Goal: Information Seeking & Learning: Learn about a topic

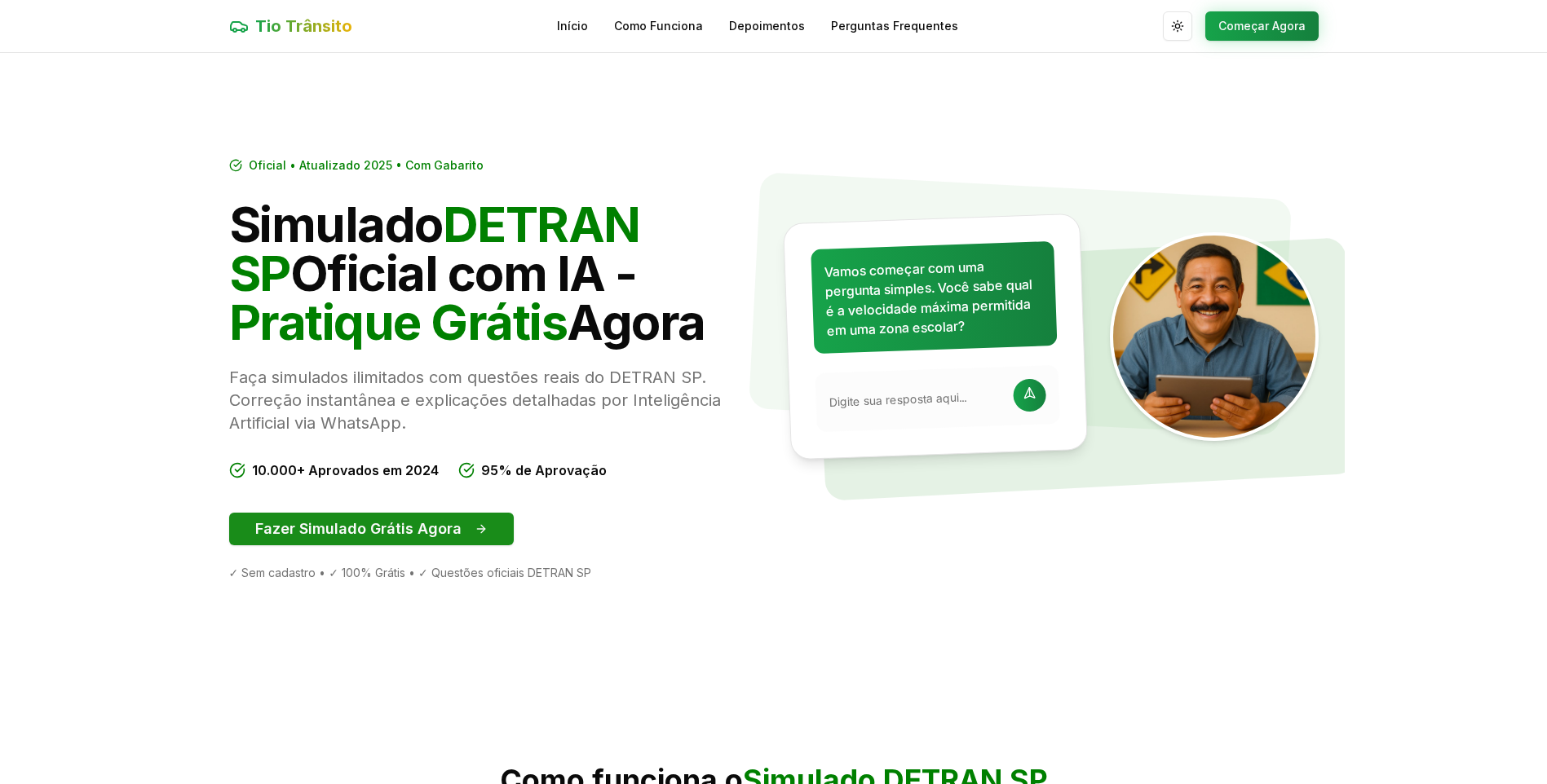
click at [423, 517] on button "Fazer Simulado Grátis Agora" at bounding box center [372, 529] width 285 height 32
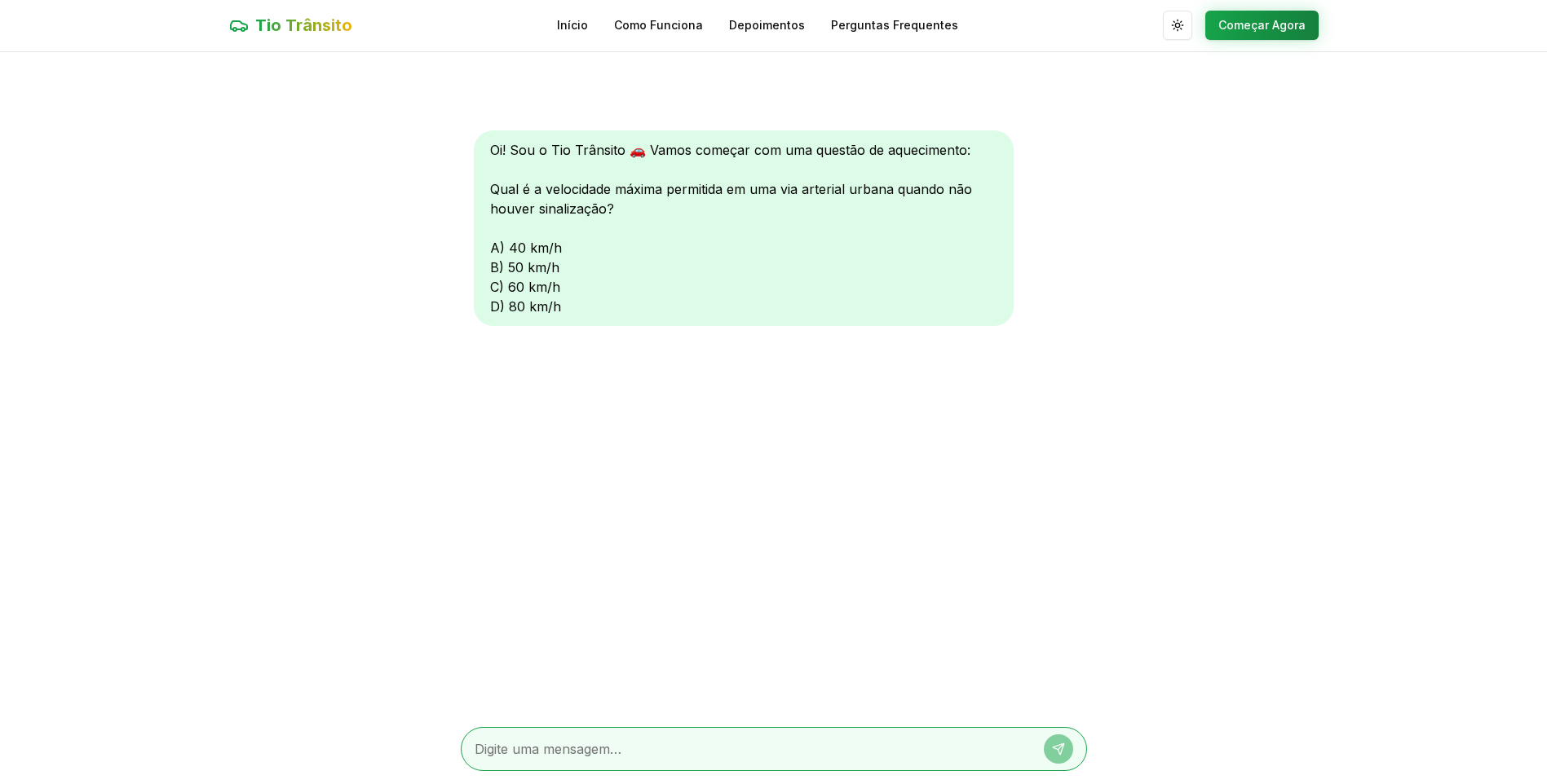
click at [568, 746] on textarea at bounding box center [751, 749] width 553 height 20
type textarea "D"
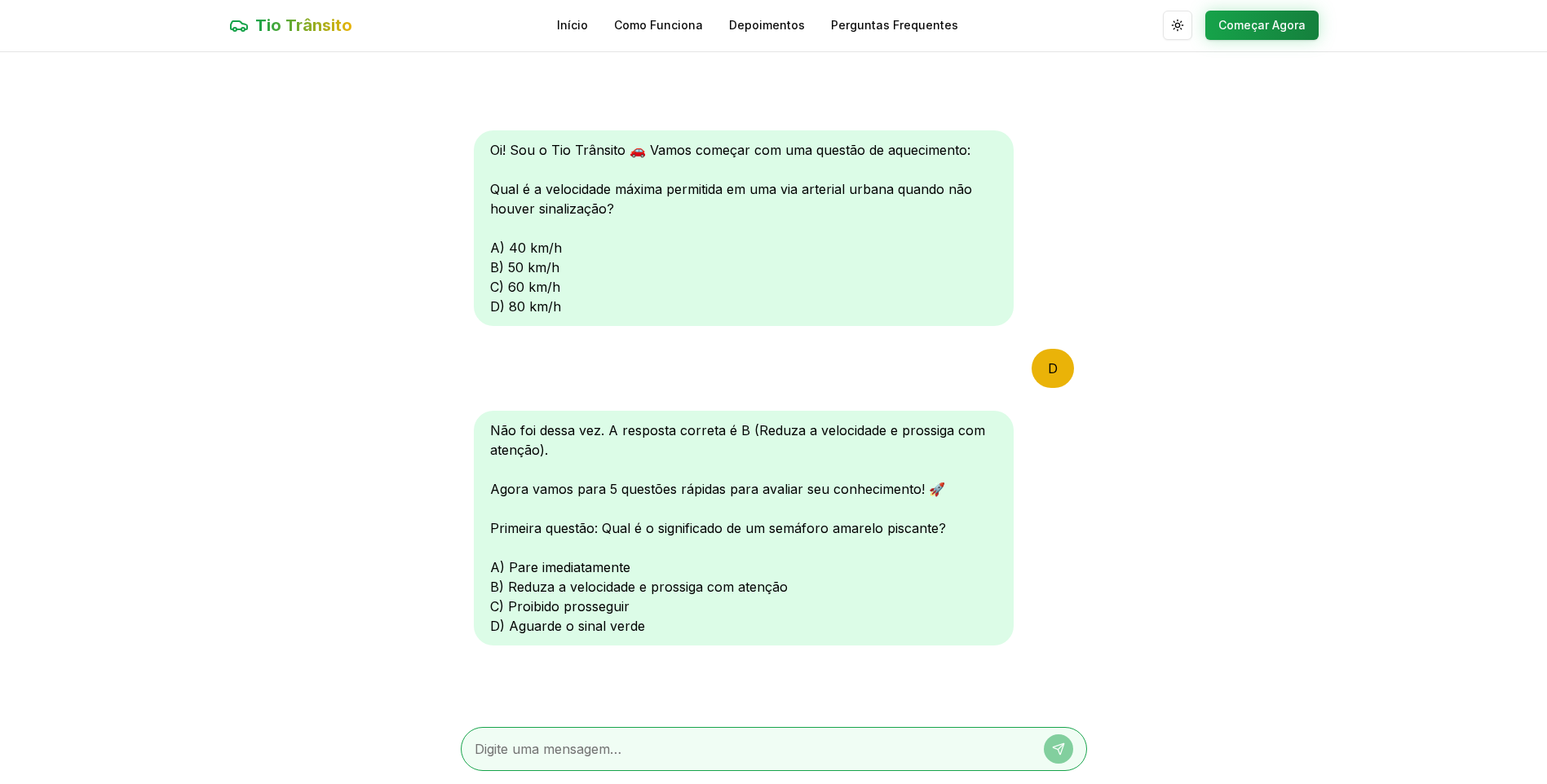
type textarea "B"
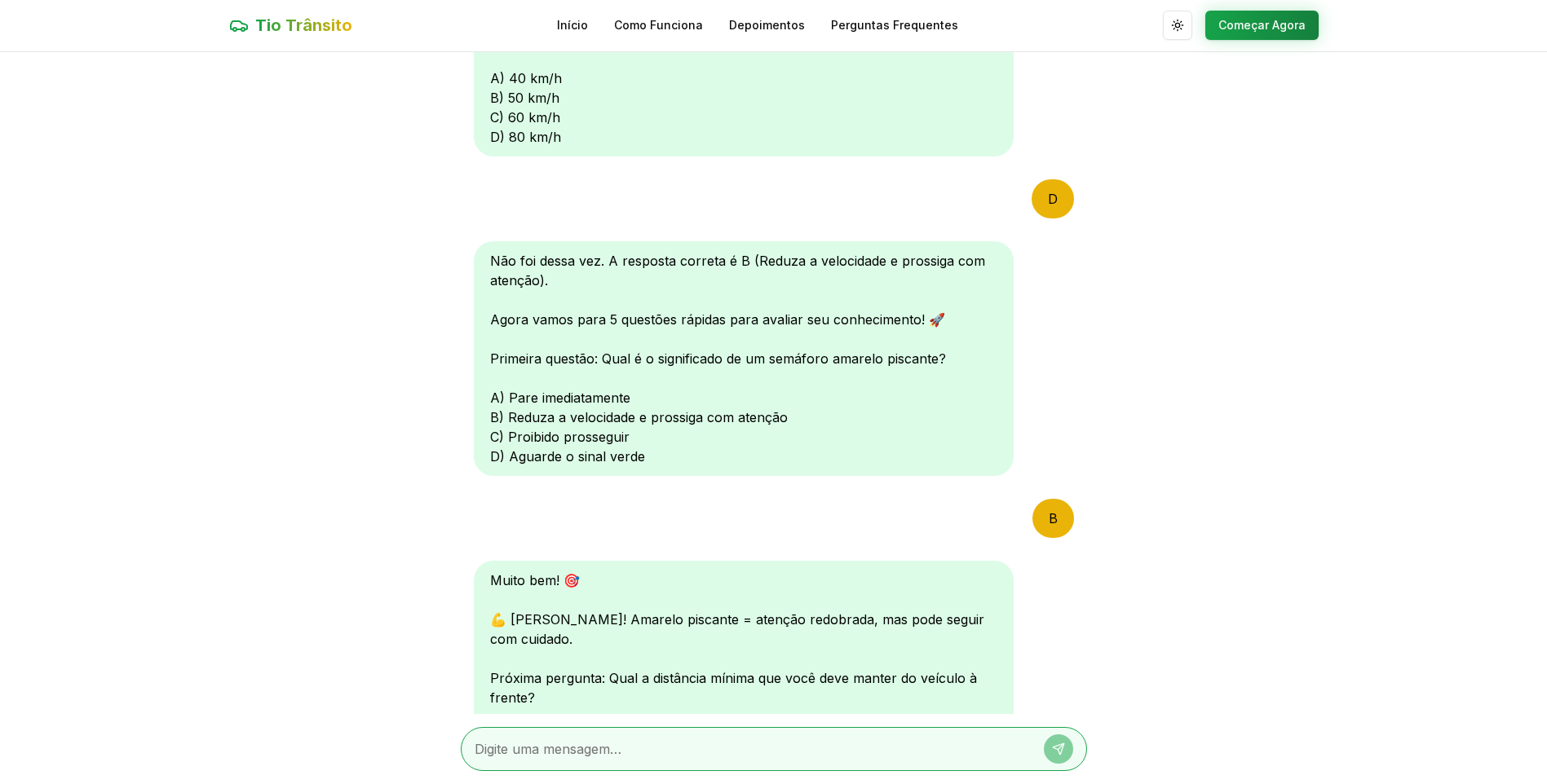
scroll to position [411, 0]
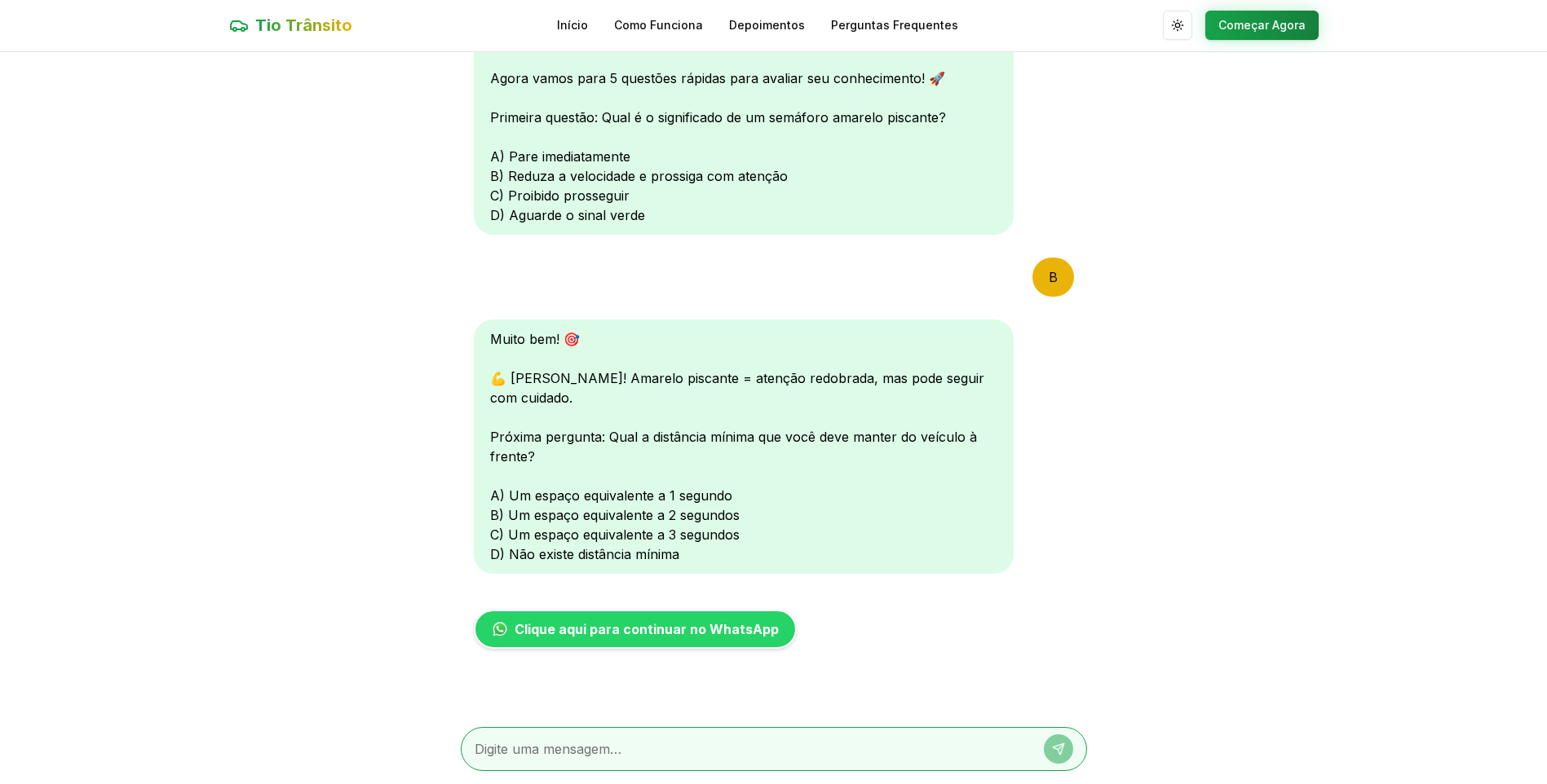
type textarea "C"
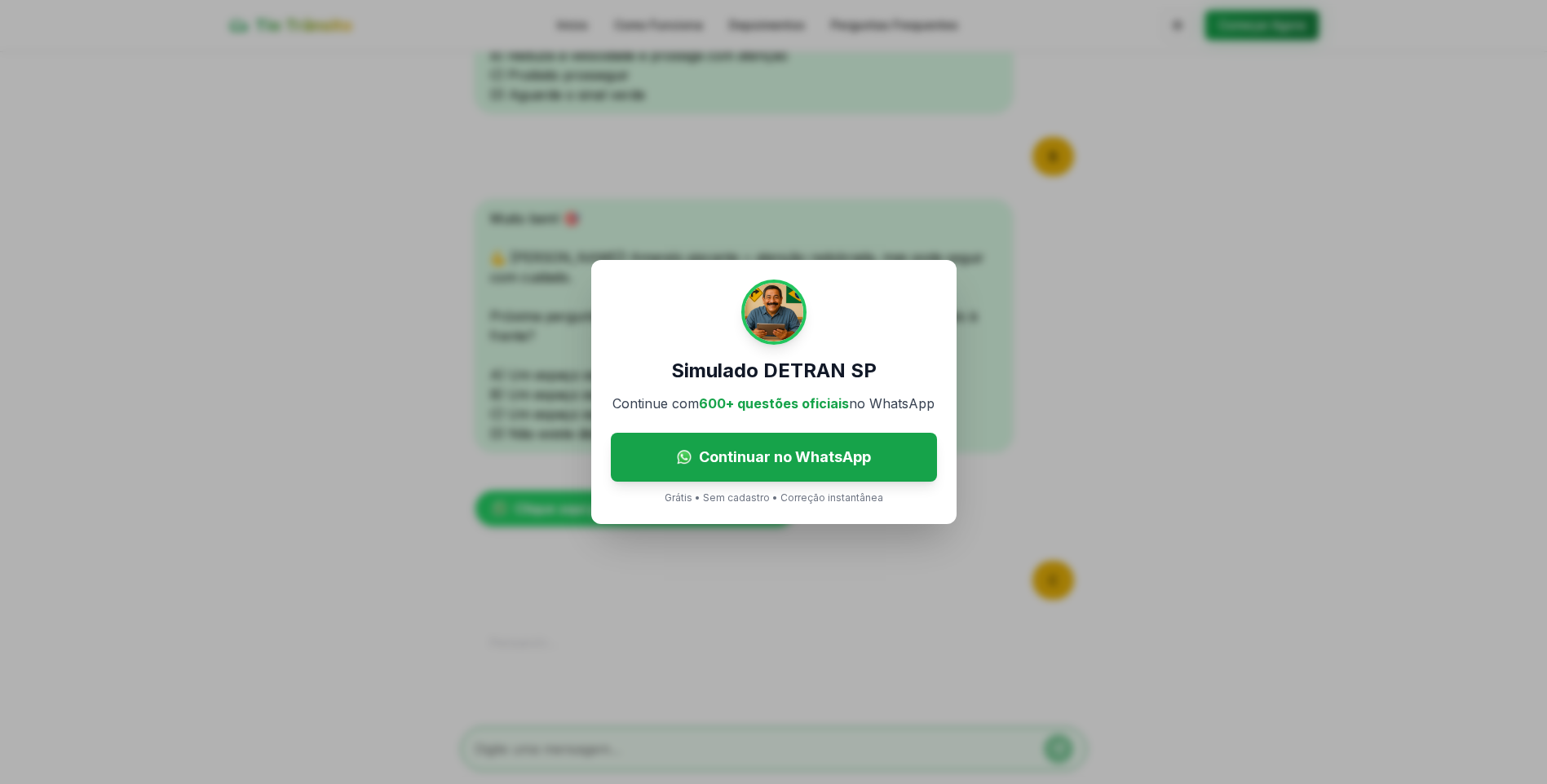
scroll to position [593, 0]
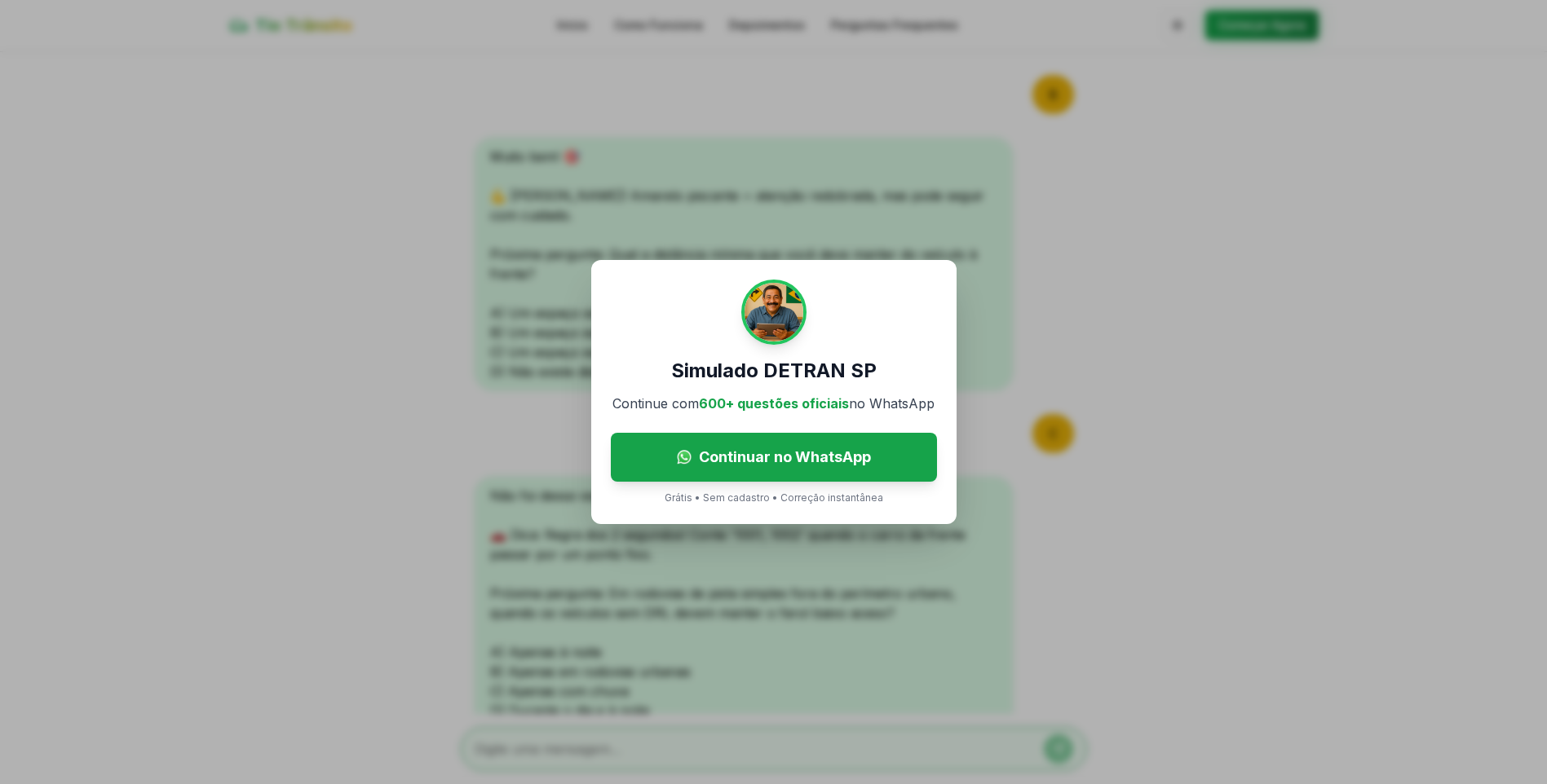
click at [548, 688] on div "Simulado DETRAN SP Continue com 600+ questões oficiais no WhatsApp Continuar no…" at bounding box center [774, 392] width 1547 height 784
click at [653, 540] on div "Simulado DETRAN SP Continue com 600+ questões oficiais no WhatsApp Continuar no…" at bounding box center [774, 392] width 1547 height 784
click at [681, 562] on div "Simulado DETRAN SP Continue com 600+ questões oficiais no WhatsApp Continuar no…" at bounding box center [774, 392] width 1547 height 784
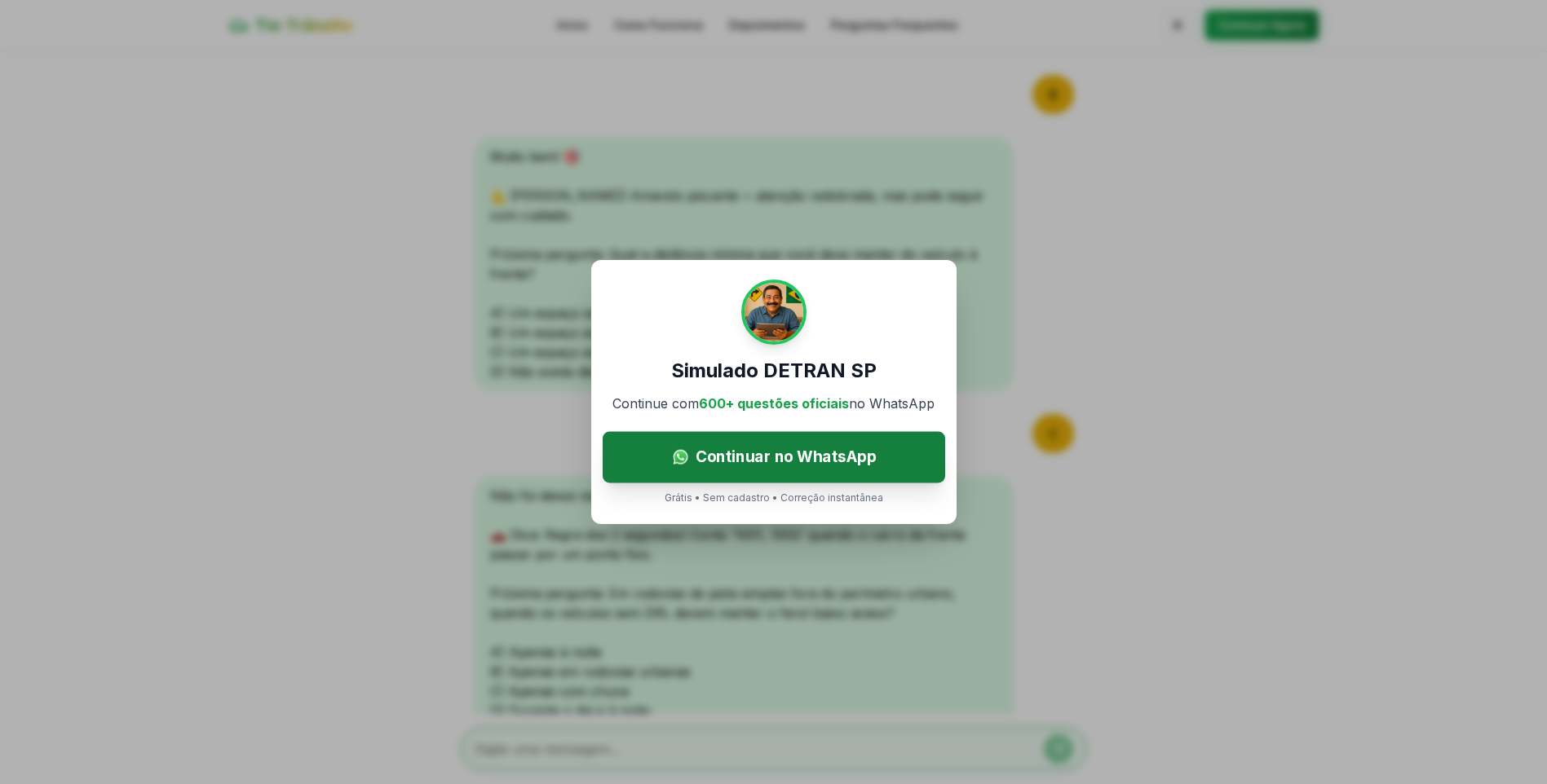
click at [732, 453] on span "Continuar no WhatsApp" at bounding box center [785, 456] width 181 height 23
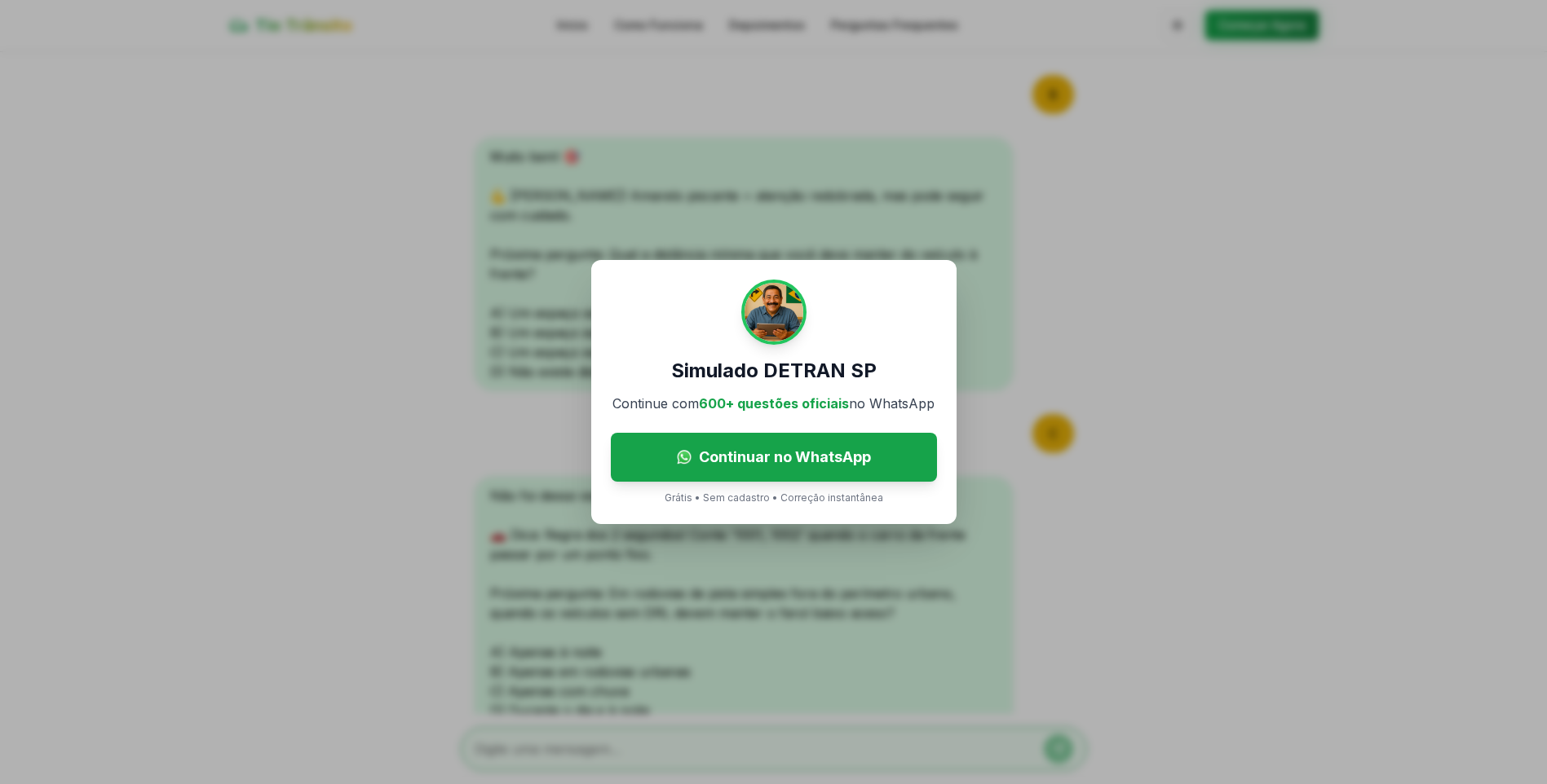
click at [752, 141] on div "Simulado DETRAN SP Continue com 600+ questões oficiais no WhatsApp Continuar no…" at bounding box center [774, 392] width 1547 height 784
